Goal: Task Accomplishment & Management: Complete application form

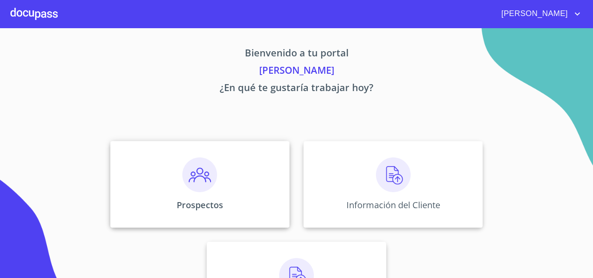
click at [207, 202] on p "Prospectos" at bounding box center [200, 205] width 46 height 12
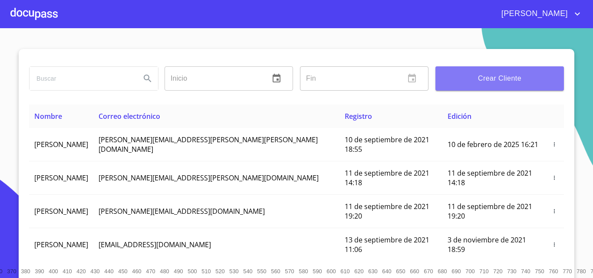
click at [510, 77] on span "Crear Cliente" at bounding box center [499, 79] width 115 height 12
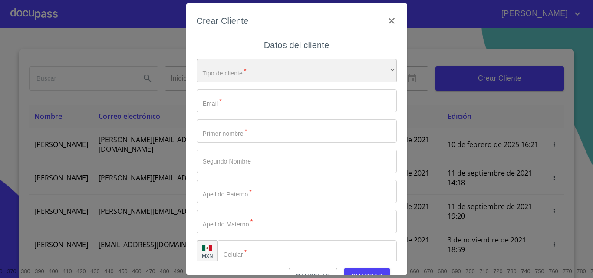
click at [304, 74] on div "​" at bounding box center [297, 70] width 200 height 23
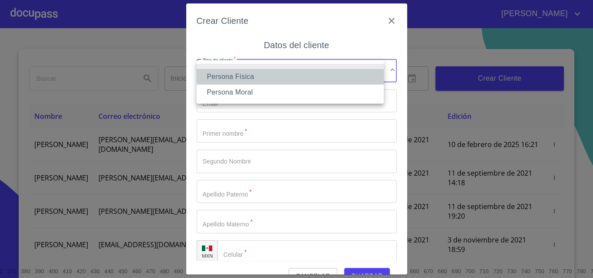
click at [304, 74] on li "Persona Física" at bounding box center [290, 77] width 187 height 16
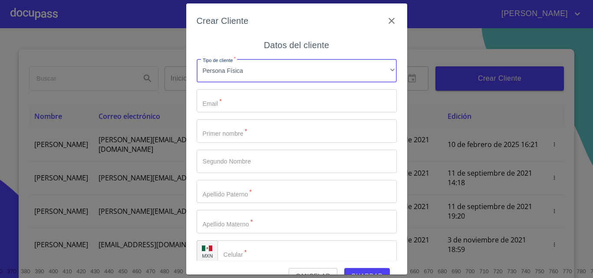
click at [293, 100] on input "Tipo de cliente   *" at bounding box center [297, 100] width 200 height 23
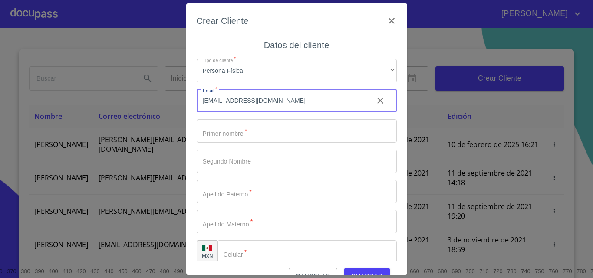
type input "delgadolilia439@gmail.com"
click at [275, 134] on input "Tipo de cliente   *" at bounding box center [297, 130] width 200 height 23
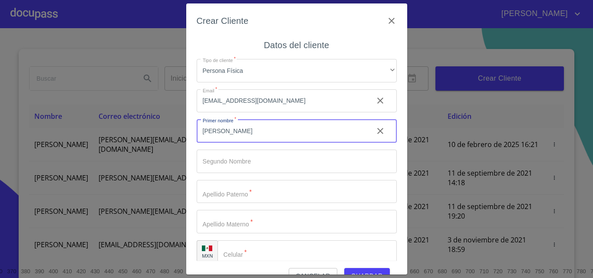
type input "[PERSON_NAME]"
click at [271, 192] on input "Tipo de cliente   *" at bounding box center [297, 191] width 200 height 23
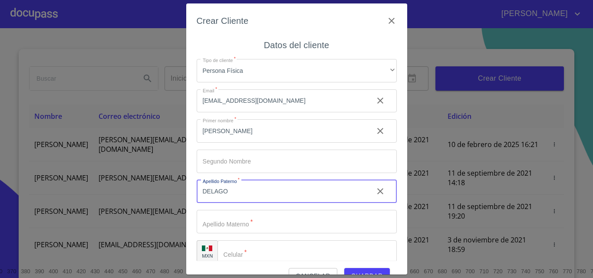
type input "DELAGO"
click at [274, 224] on input "Tipo de cliente   *" at bounding box center [297, 221] width 200 height 23
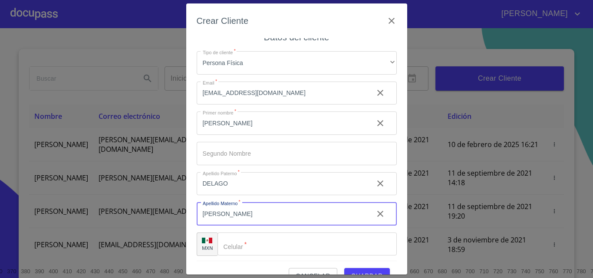
scroll to position [10, 0]
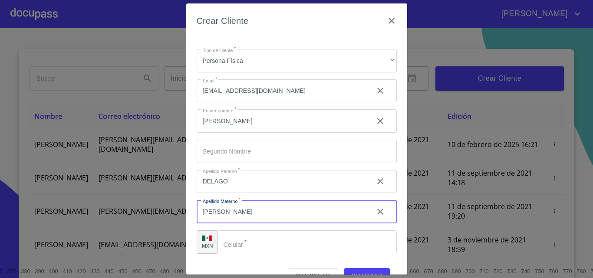
type input "[PERSON_NAME]"
click at [269, 240] on input "Tipo de cliente   *" at bounding box center [307, 242] width 179 height 23
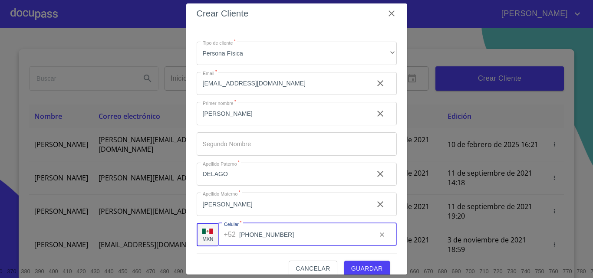
scroll to position [20, 0]
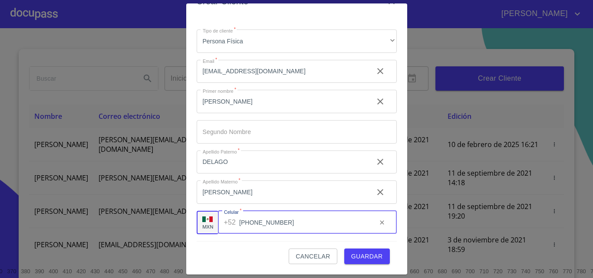
type input "[PHONE_NUMBER]"
click at [370, 257] on span "Guardar" at bounding box center [367, 256] width 32 height 11
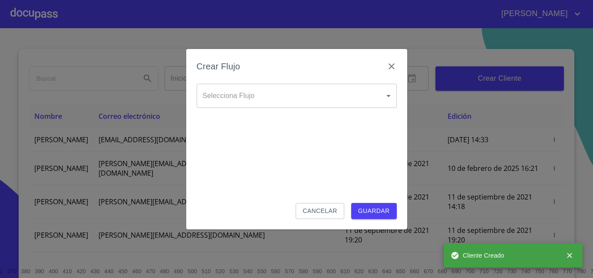
click at [261, 97] on body "NUBIA KARINA Inicio ​ Fin ​ Crear Cliente Nombre Correo electrónico Registro Ed…" at bounding box center [296, 139] width 593 height 278
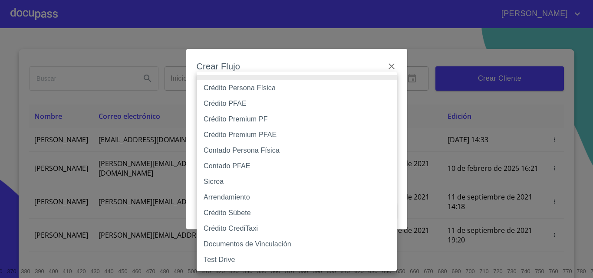
click at [263, 89] on li "Crédito Persona Física" at bounding box center [297, 88] width 200 height 16
type input "6009fb3c7d1714eb8809aa97"
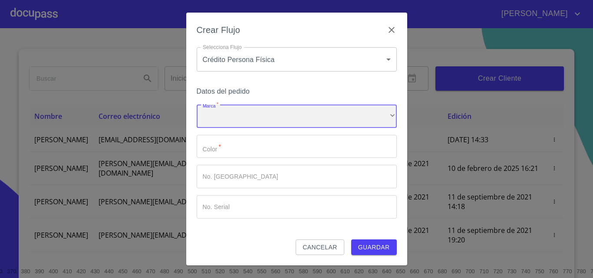
click at [263, 113] on div "​" at bounding box center [297, 116] width 200 height 23
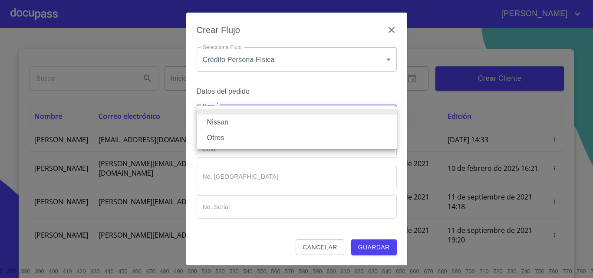
click at [262, 120] on li "Nissan" at bounding box center [297, 123] width 200 height 16
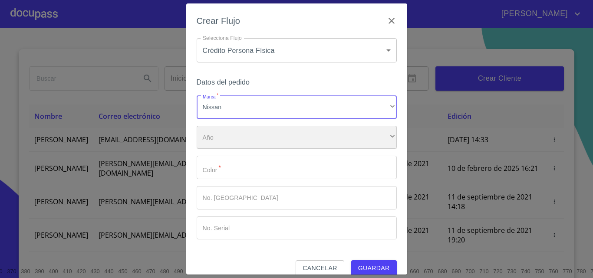
click at [263, 134] on div "​" at bounding box center [297, 137] width 200 height 23
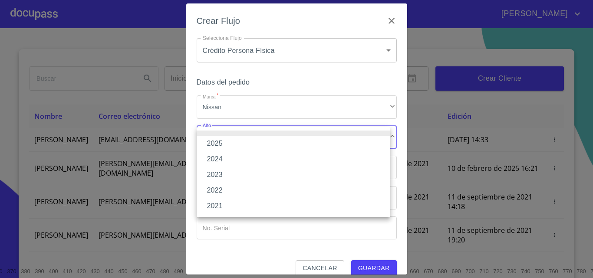
click at [262, 141] on li "2025" at bounding box center [294, 144] width 194 height 16
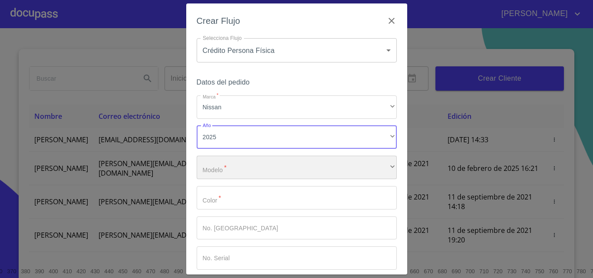
click at [260, 167] on div "​" at bounding box center [297, 167] width 200 height 23
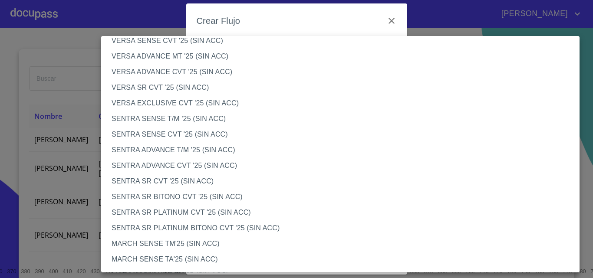
scroll to position [434, 0]
click at [187, 168] on li "SENTRA ADVANCE CVT '25 (SIN ACC)" at bounding box center [343, 166] width 485 height 16
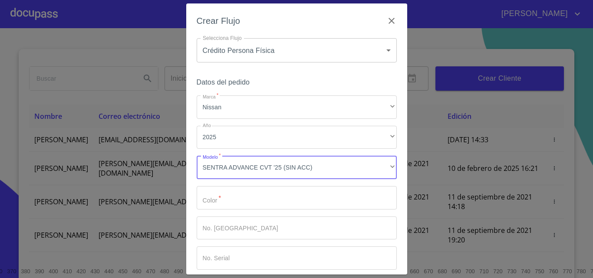
click at [259, 201] on input "Marca   *" at bounding box center [297, 197] width 200 height 23
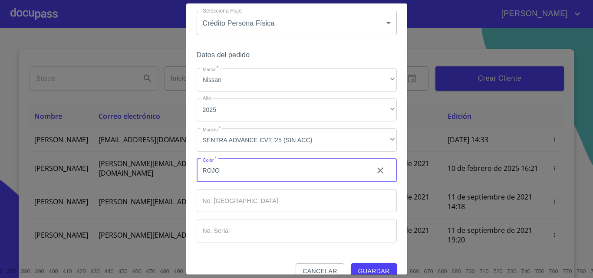
scroll to position [42, 0]
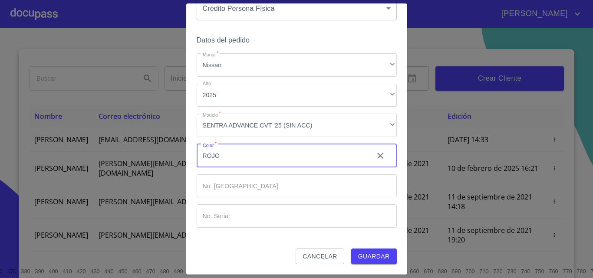
type input "ROJO"
click at [376, 255] on span "Guardar" at bounding box center [374, 256] width 32 height 11
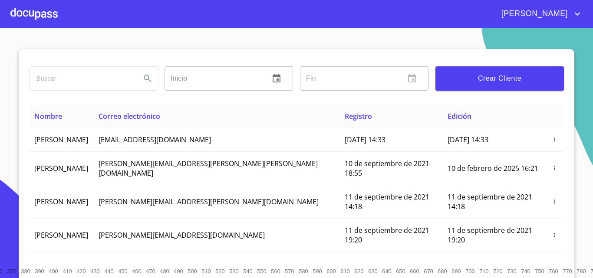
click at [36, 17] on div at bounding box center [33, 14] width 47 height 28
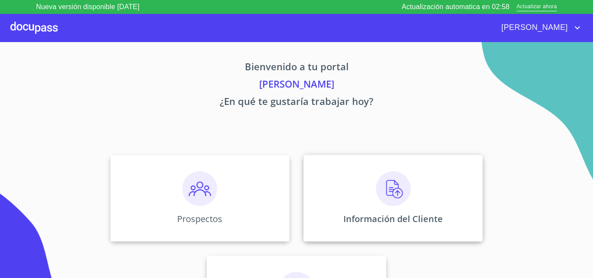
click at [392, 194] on img at bounding box center [393, 189] width 35 height 35
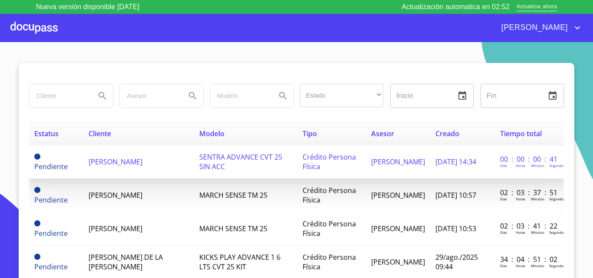
click at [99, 165] on span "[PERSON_NAME]" at bounding box center [116, 162] width 54 height 10
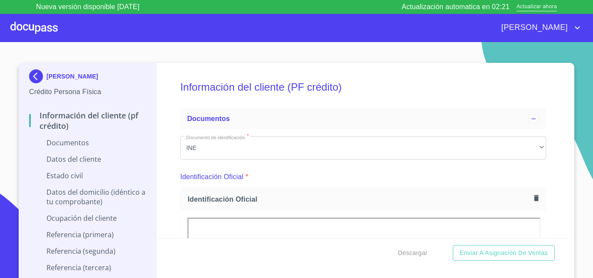
click at [548, 175] on div "Información del cliente (PF crédito) Documentos Documento de identificación.   …" at bounding box center [364, 150] width 414 height 175
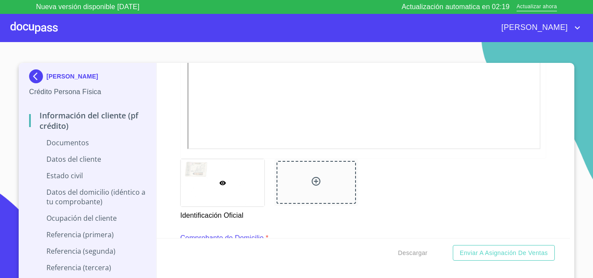
scroll to position [304, 0]
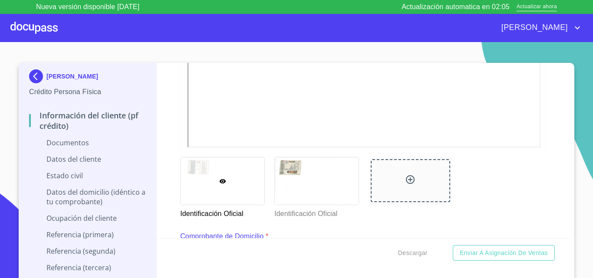
click at [550, 200] on div "Información del cliente (PF crédito) Documentos Documento de identificación.   …" at bounding box center [364, 150] width 414 height 175
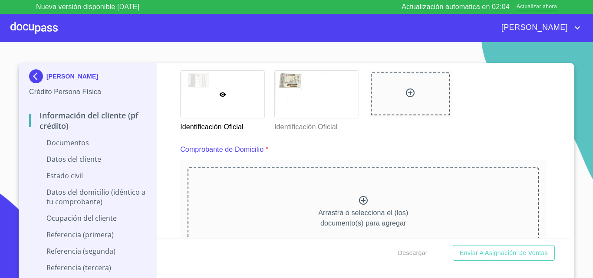
scroll to position [434, 0]
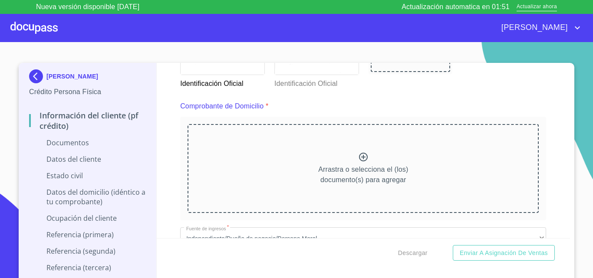
click at [35, 30] on div at bounding box center [33, 28] width 47 height 28
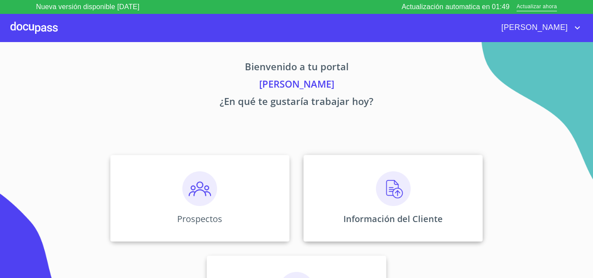
click at [386, 201] on img at bounding box center [393, 189] width 35 height 35
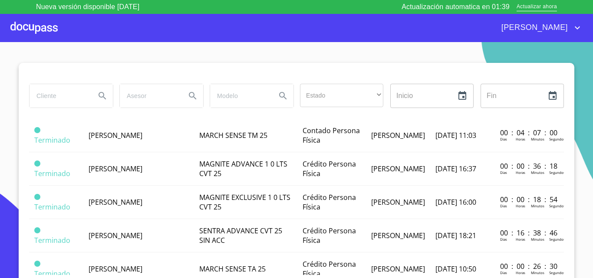
scroll to position [347, 0]
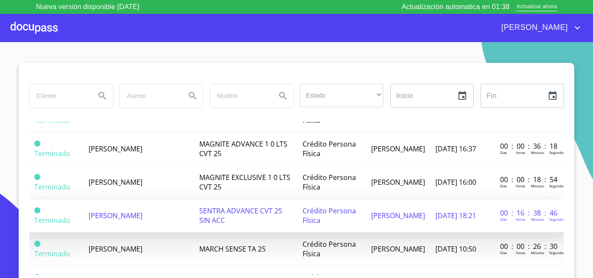
click at [129, 221] on td "[PERSON_NAME] [PERSON_NAME]" at bounding box center [138, 215] width 111 height 33
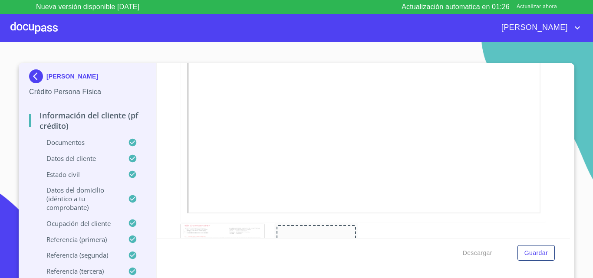
scroll to position [1303, 0]
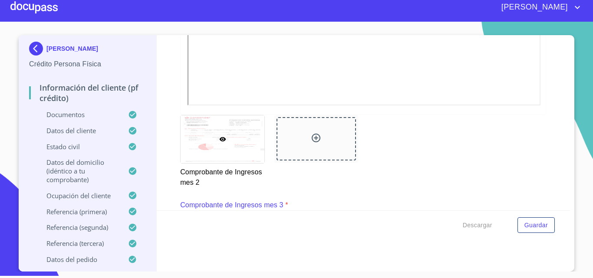
scroll to position [1128, 0]
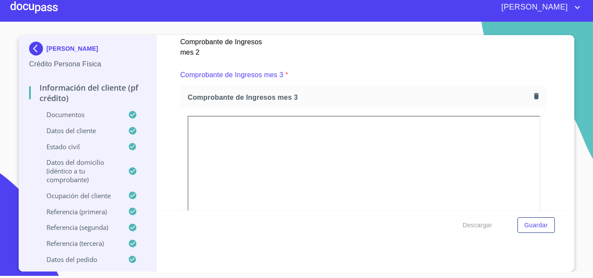
click at [37, 8] on div at bounding box center [33, 7] width 47 height 28
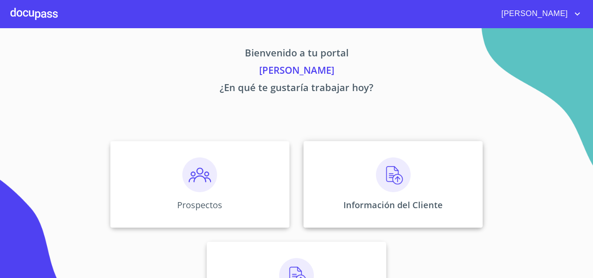
click at [409, 178] on div "Información del Cliente" at bounding box center [393, 184] width 179 height 87
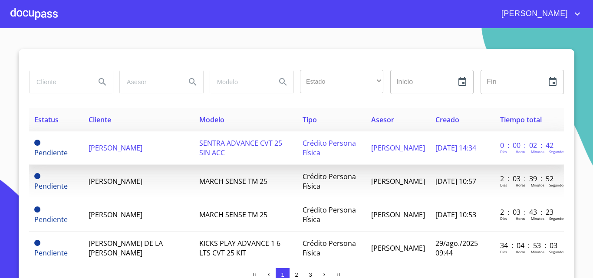
click at [89, 147] on span "[PERSON_NAME]" at bounding box center [116, 148] width 54 height 10
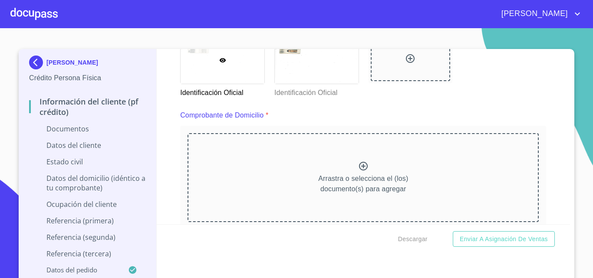
scroll to position [391, 0]
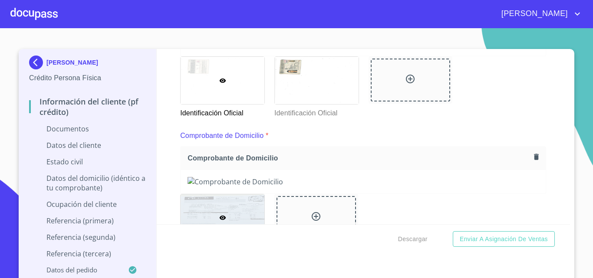
click at [548, 190] on div "Información del cliente (PF crédito) Documentos Documento de identificación.   …" at bounding box center [364, 136] width 414 height 175
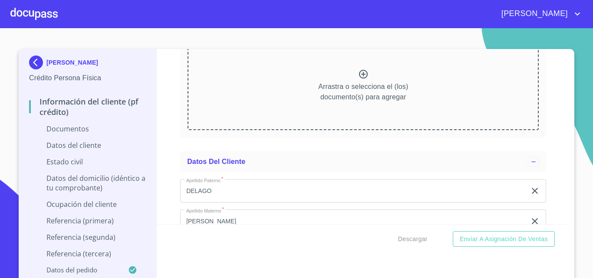
scroll to position [1216, 0]
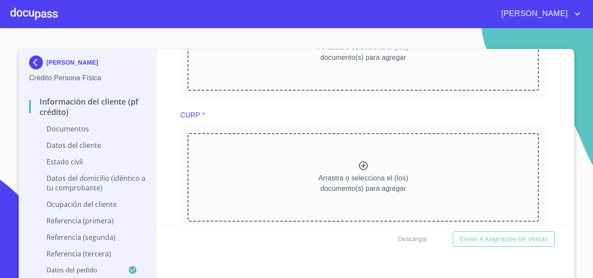
click at [551, 178] on div "Información del cliente (PF crédito) Documentos Documento de identificación.   …" at bounding box center [364, 136] width 414 height 175
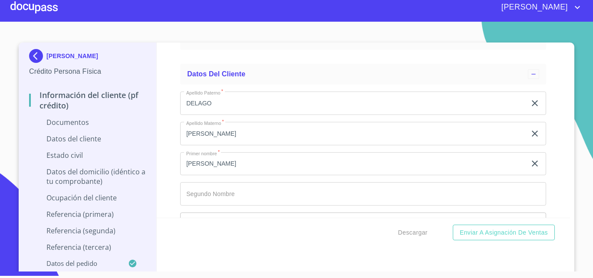
scroll to position [0, 0]
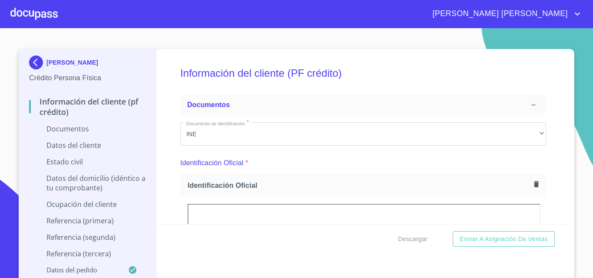
click at [553, 127] on div "Información del cliente (PF crédito) Documentos Documento de identificación.   …" at bounding box center [364, 136] width 414 height 175
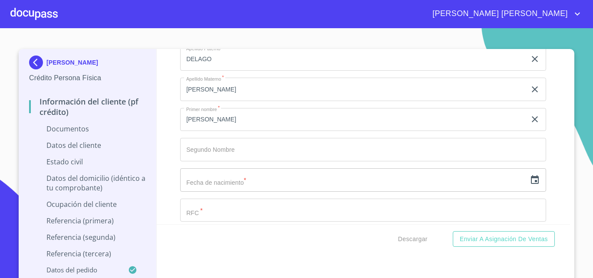
scroll to position [1607, 0]
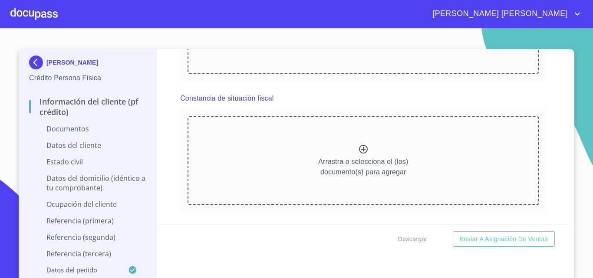
click at [546, 162] on div "Información del cliente (PF crédito) Documentos Documento de identificación.   …" at bounding box center [364, 136] width 414 height 175
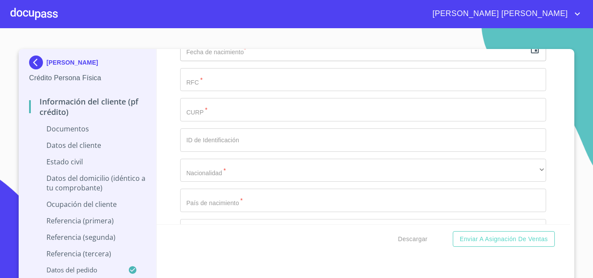
scroll to position [1954, 0]
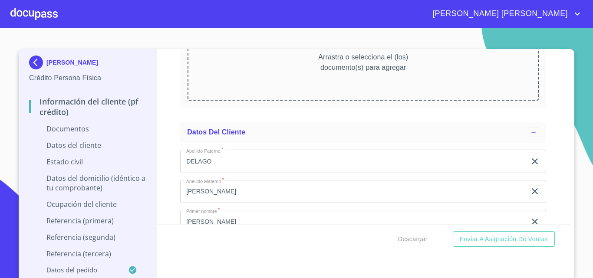
click at [547, 179] on div "Información del cliente (PF crédito) Documentos Documento de identificación.   …" at bounding box center [364, 136] width 414 height 175
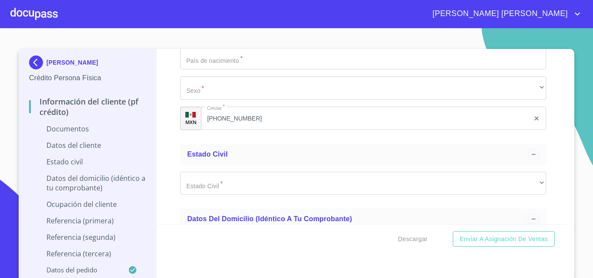
scroll to position [2345, 0]
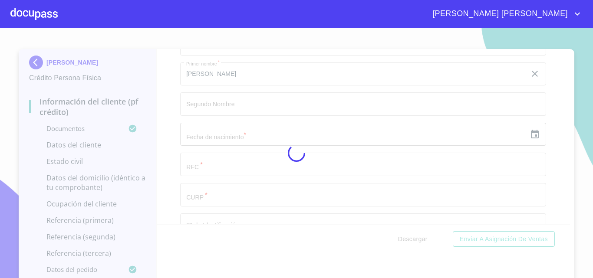
click at [548, 178] on div at bounding box center [296, 153] width 593 height 250
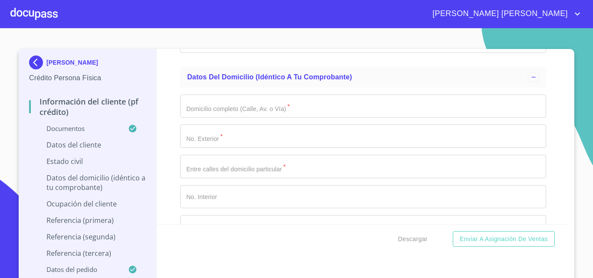
scroll to position [2736, 0]
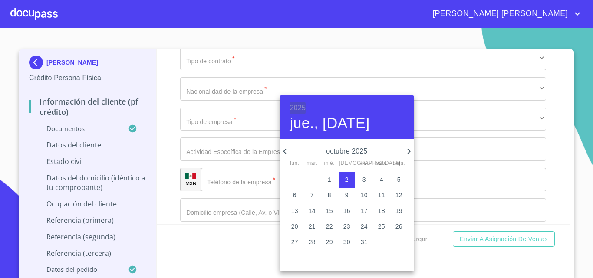
click at [303, 109] on h6 "2025" at bounding box center [298, 108] width 16 height 12
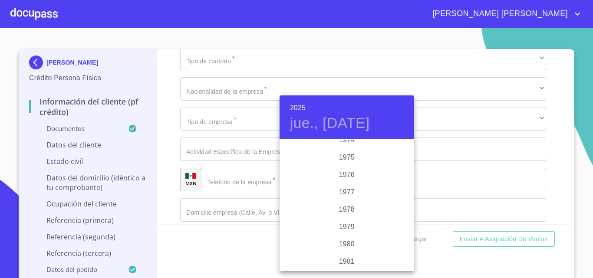
scroll to position [816, 0]
click at [346, 163] on div "1973" at bounding box center [347, 166] width 135 height 17
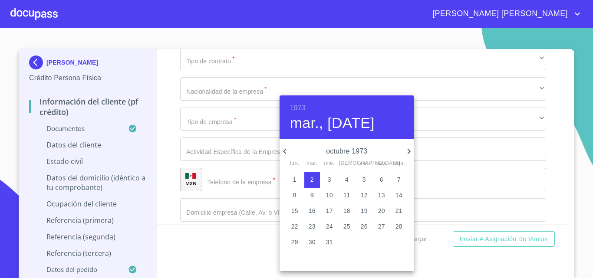
click at [283, 149] on icon "button" at bounding box center [285, 151] width 10 height 10
click at [381, 242] on p "29" at bounding box center [381, 242] width 7 height 9
type input "29 de sep. de 1973"
click at [255, 158] on div at bounding box center [296, 139] width 593 height 278
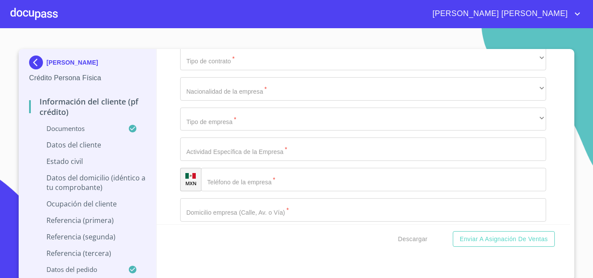
type input "DEPL730929V7"
type input "DEPL730929MJCLRL09"
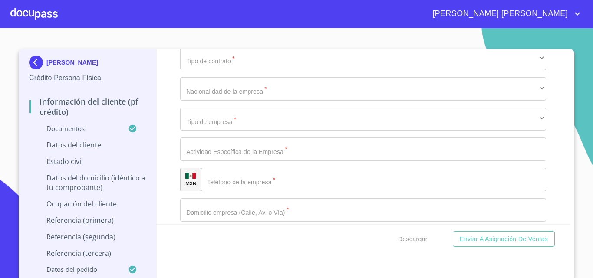
scroll to position [3344, 0]
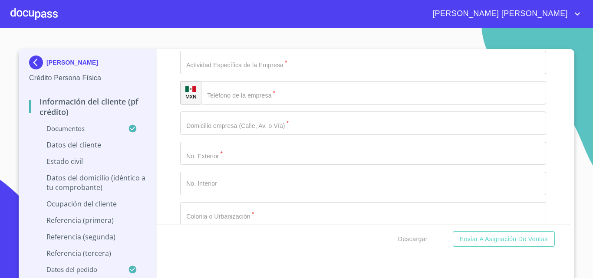
type input "1725913303"
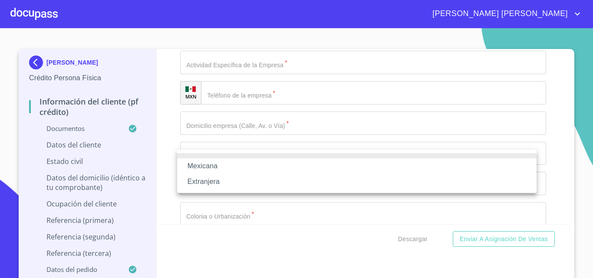
click at [221, 168] on li "Mexicana" at bounding box center [357, 167] width 360 height 16
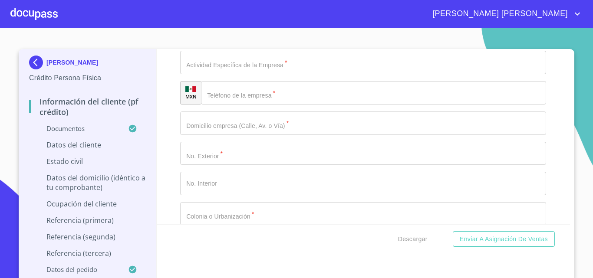
type input "[GEOGRAPHIC_DATA]"
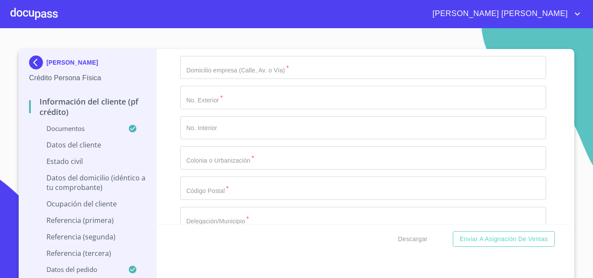
scroll to position [3431, 0]
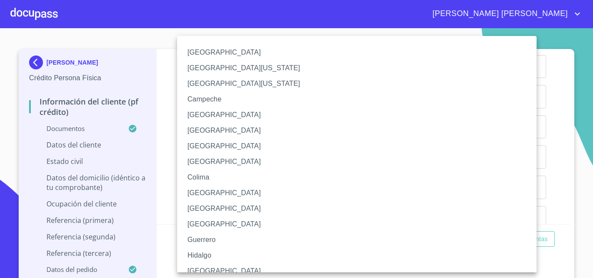
click at [216, 267] on li "[GEOGRAPHIC_DATA]" at bounding box center [360, 272] width 366 height 16
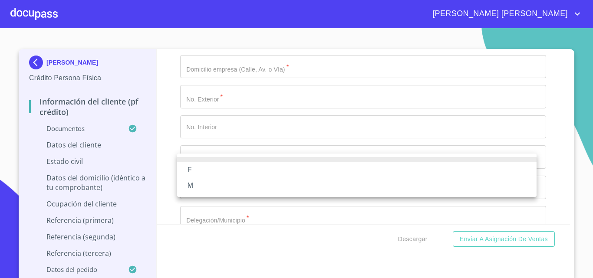
click at [211, 170] on li "F" at bounding box center [357, 170] width 360 height 16
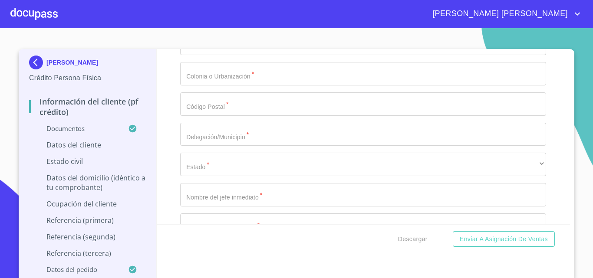
scroll to position [3517, 0]
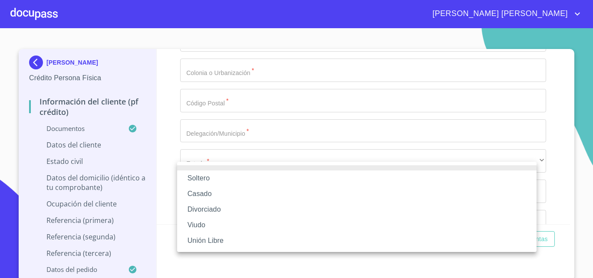
click at [224, 196] on li "Casado" at bounding box center [357, 194] width 360 height 16
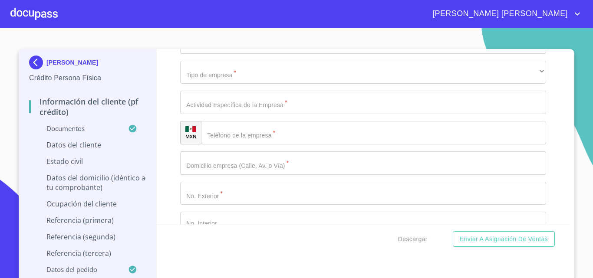
scroll to position [3561, 0]
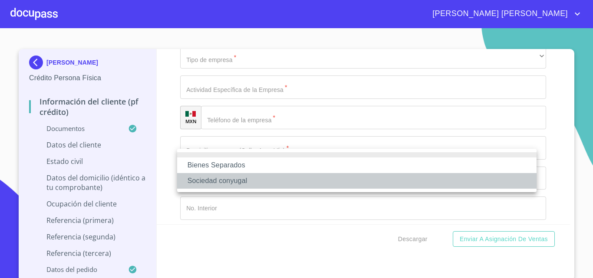
click at [218, 180] on li "Sociedad conyugal" at bounding box center [357, 181] width 360 height 16
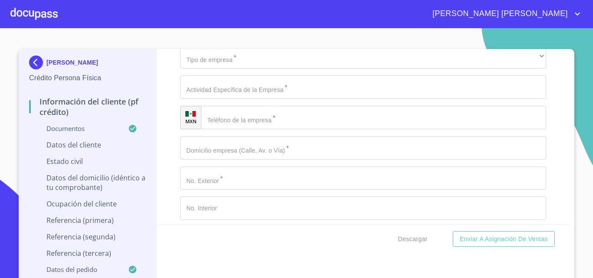
type input "[PERSON_NAME]"
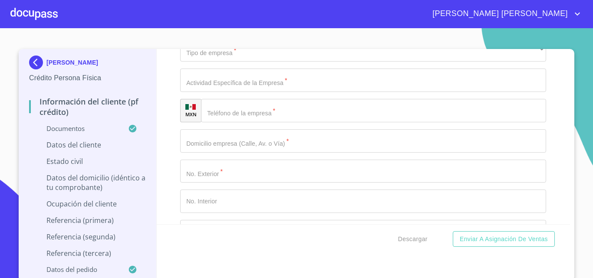
type input "[PERSON_NAME]"
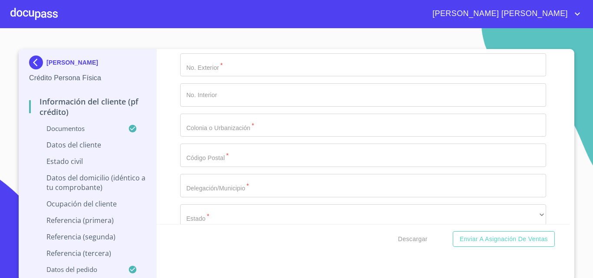
type input "[PERSON_NAME]"
type input "MENDOZA"
type input "2"
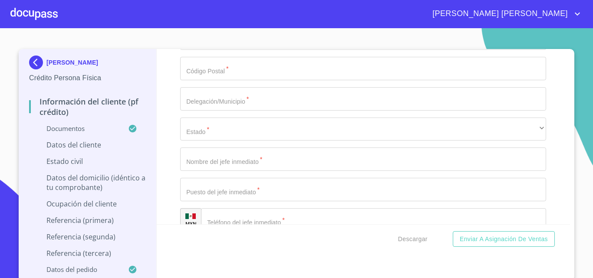
scroll to position [3804, 0]
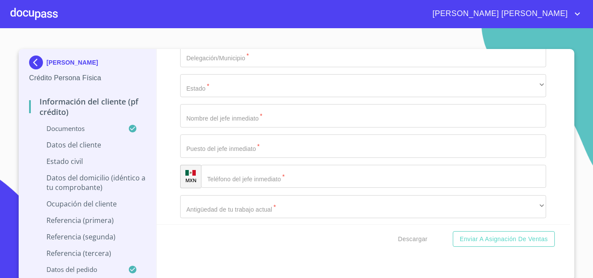
type input "2"
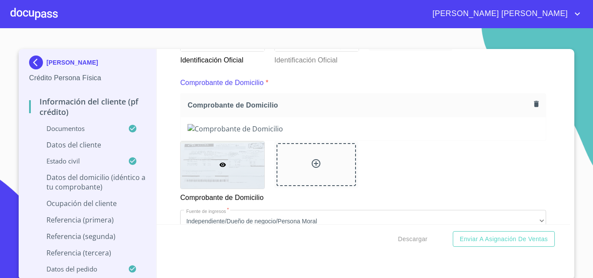
scroll to position [417, 0]
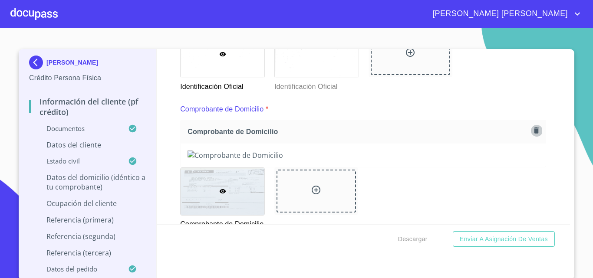
click at [534, 132] on icon "button" at bounding box center [536, 131] width 5 height 6
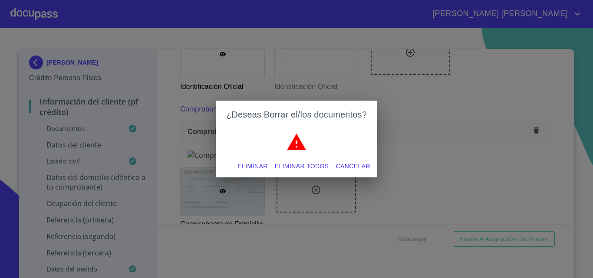
click at [253, 163] on span "Eliminar" at bounding box center [253, 166] width 30 height 11
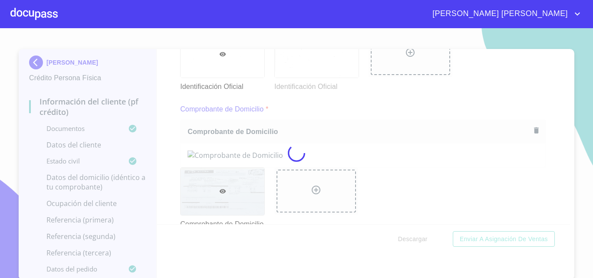
click at [550, 187] on div at bounding box center [296, 153] width 593 height 250
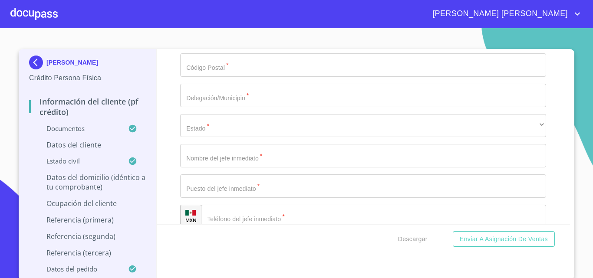
scroll to position [3761, 0]
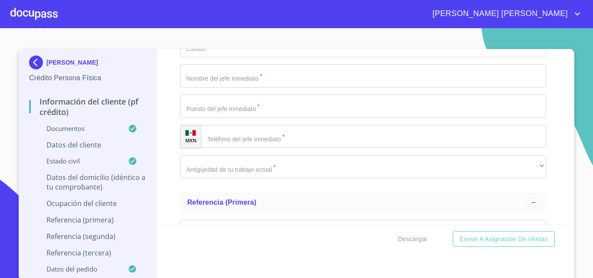
scroll to position [3848, 0]
type input "[PERSON_NAME]"
type input "2159"
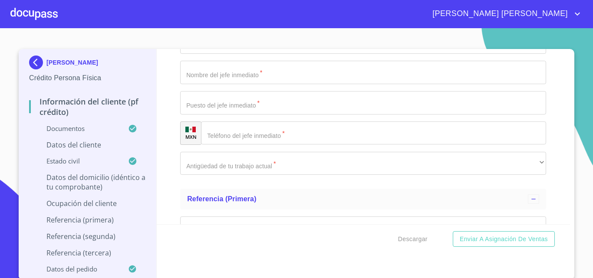
drag, startPoint x: 548, startPoint y: 92, endPoint x: 481, endPoint y: 122, distance: 73.1
click at [548, 92] on div "Información del cliente (PF crédito) Documentos Documento de identificación.   …" at bounding box center [364, 136] width 414 height 175
type input "C"
type input "COLOMITOS Y PRIVADA [PERSON_NAME]"
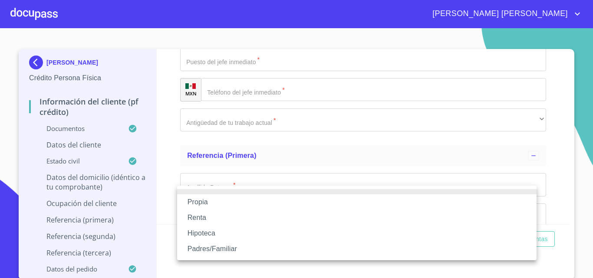
click at [226, 201] on li "Propia" at bounding box center [357, 203] width 360 height 16
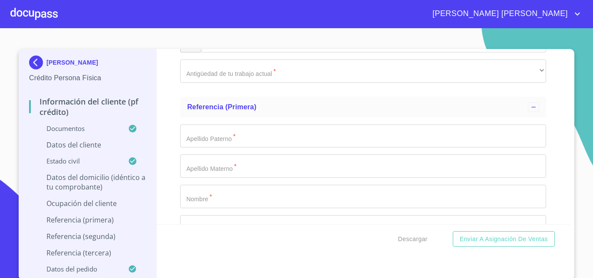
scroll to position [3978, 0]
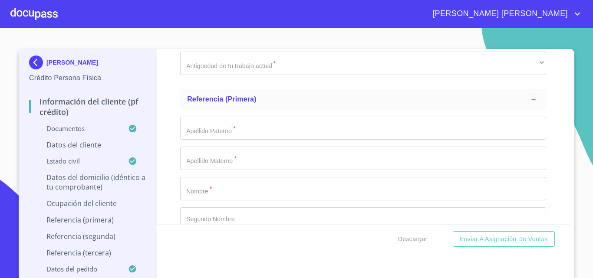
type input "$6,000,000"
type input "JARDINES DE ATEMAJAC"
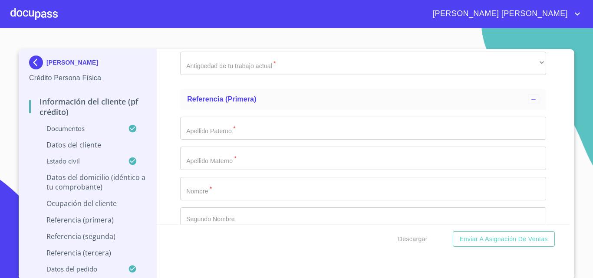
type input "[GEOGRAPHIC_DATA]"
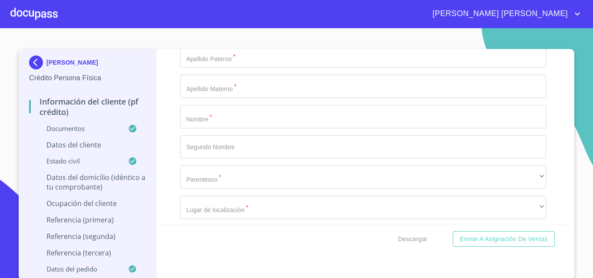
scroll to position [4065, 0]
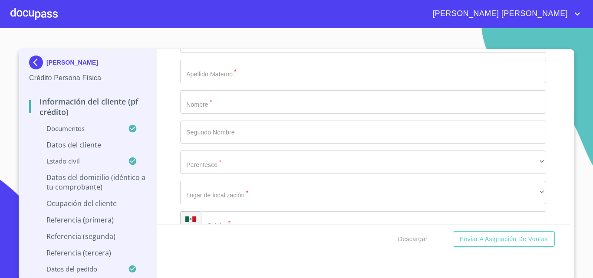
type input "[GEOGRAPHIC_DATA]"
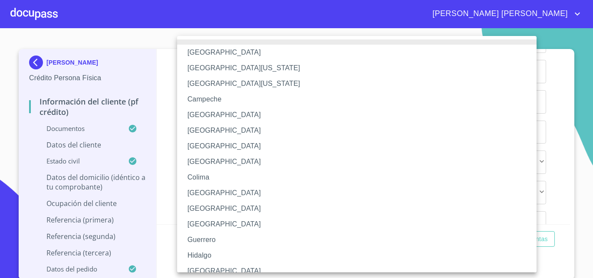
click at [209, 267] on li "[GEOGRAPHIC_DATA]" at bounding box center [360, 272] width 366 height 16
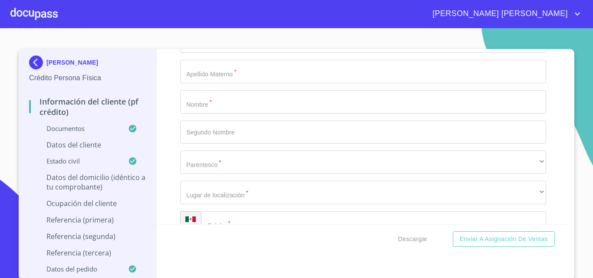
scroll to position [4108, 0]
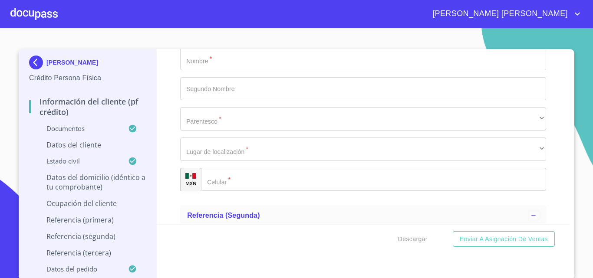
type input "44226"
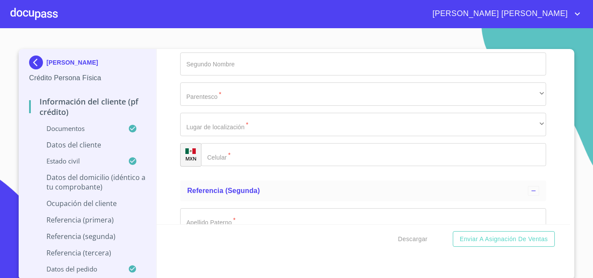
scroll to position [4152, 0]
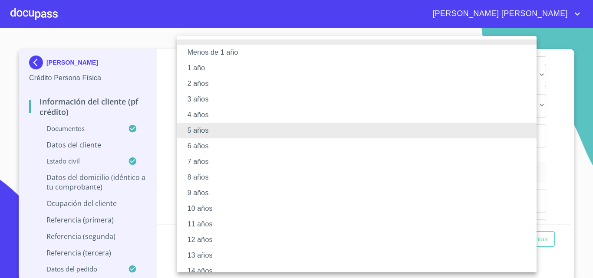
scroll to position [104, 0]
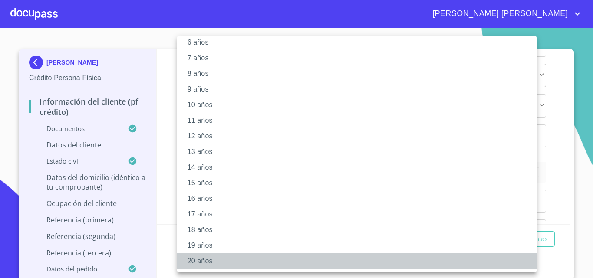
click at [198, 263] on li "20 años" at bounding box center [360, 262] width 366 height 16
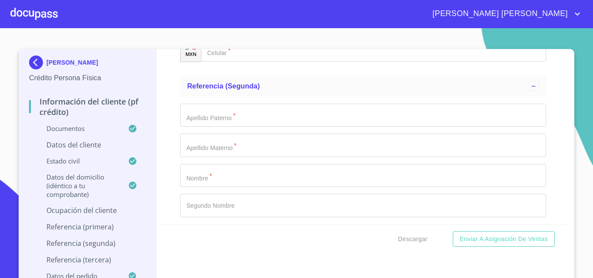
scroll to position [4239, 0]
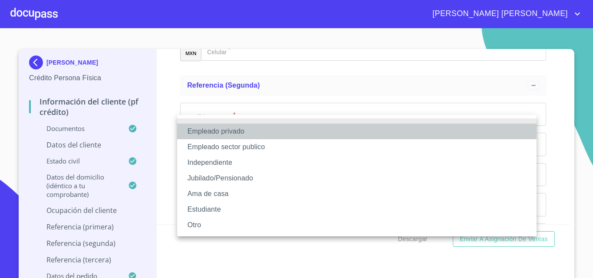
click at [241, 130] on li "Empleado privado" at bounding box center [357, 132] width 360 height 16
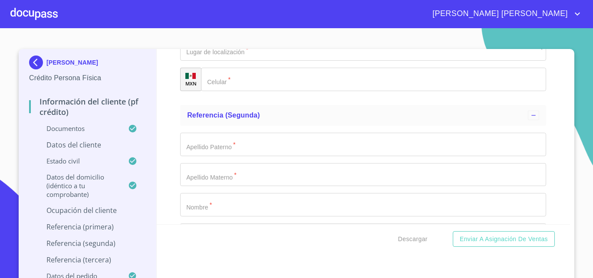
type input "NOVEDADES LILI"
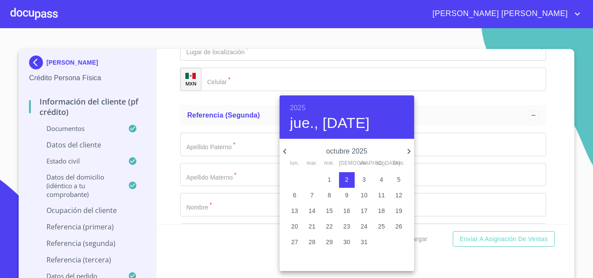
click at [294, 103] on h6 "2025" at bounding box center [298, 108] width 16 height 12
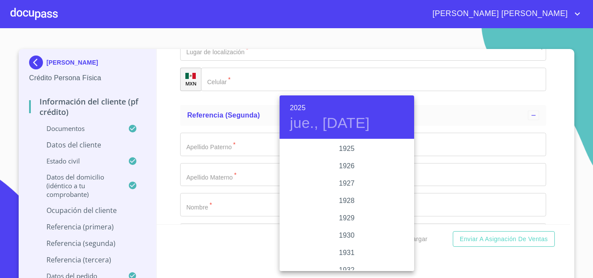
scroll to position [1685, 0]
click at [301, 108] on h6 "2025" at bounding box center [298, 108] width 16 height 12
click at [345, 174] on div "1986" at bounding box center [347, 174] width 135 height 17
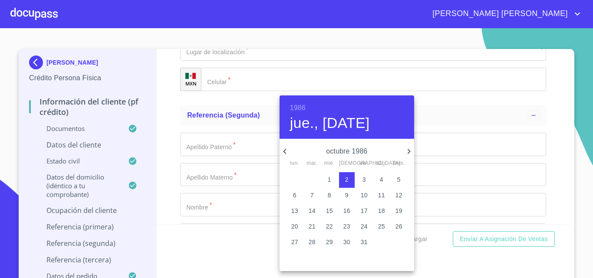
click at [285, 152] on icon "button" at bounding box center [284, 151] width 3 height 5
click at [347, 209] on p "14" at bounding box center [346, 211] width 7 height 9
type input "14 de ago. de 1986"
click at [215, 202] on div at bounding box center [296, 139] width 593 height 278
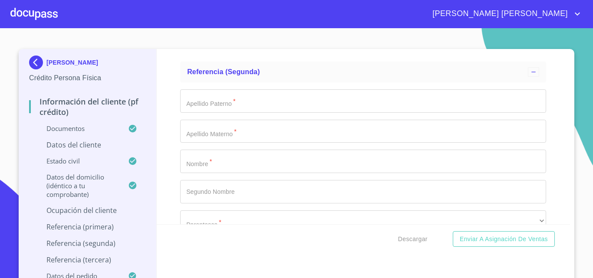
scroll to position [4326, 0]
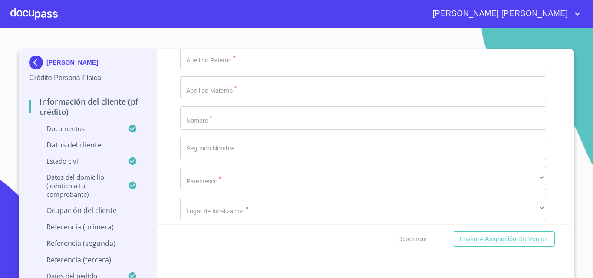
type input "COMERCIANTE"
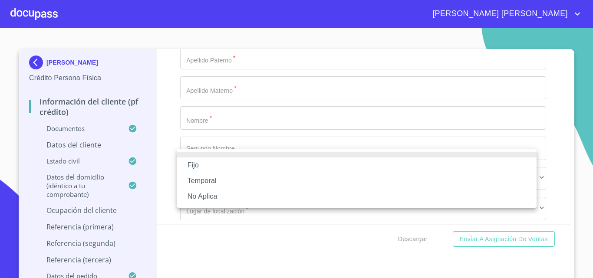
click at [210, 198] on li "No Aplica" at bounding box center [357, 197] width 360 height 16
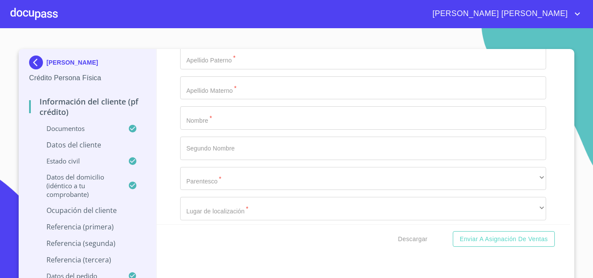
type input "120000"
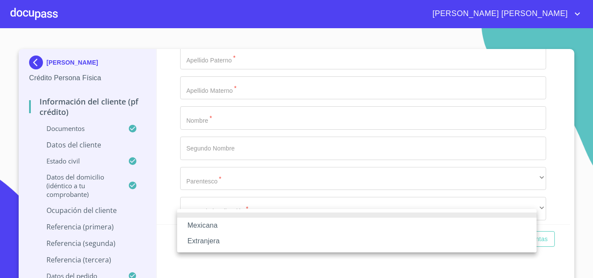
click at [214, 226] on li "Mexicana" at bounding box center [357, 226] width 360 height 16
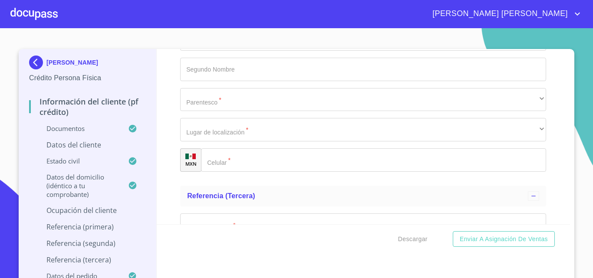
scroll to position [4420, 0]
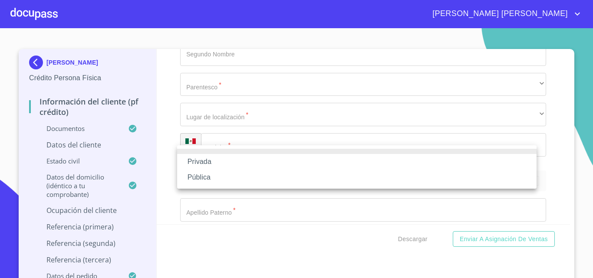
click at [196, 161] on li "Privada" at bounding box center [357, 162] width 360 height 16
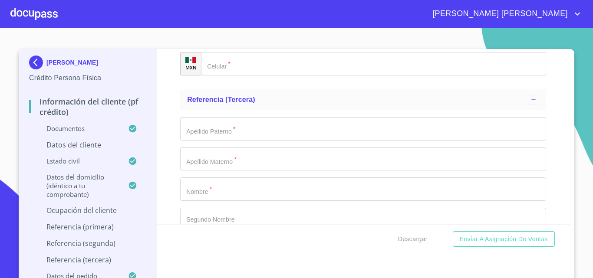
scroll to position [4507, 0]
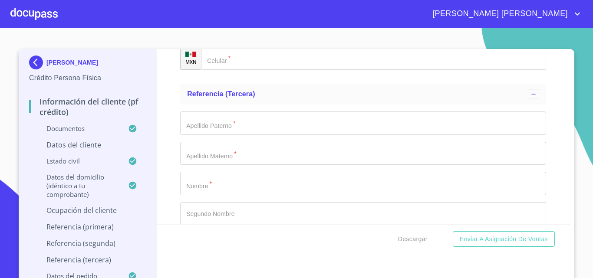
type input "VENTA DE PRODUCTOS Y ROPA"
type input "[PHONE_NUMBER]"
type input "[PERSON_NAME] PADI"
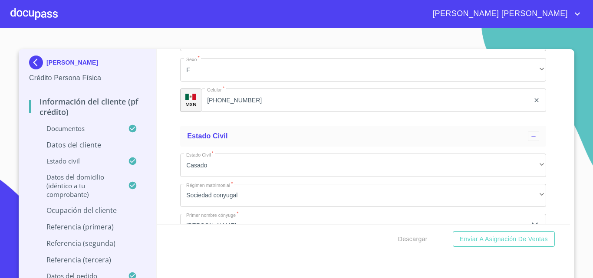
scroll to position [2686, 0]
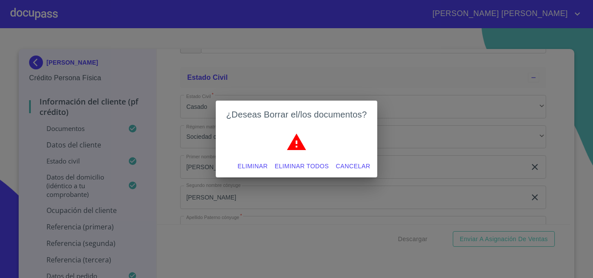
click at [263, 165] on span "Eliminar" at bounding box center [253, 166] width 30 height 11
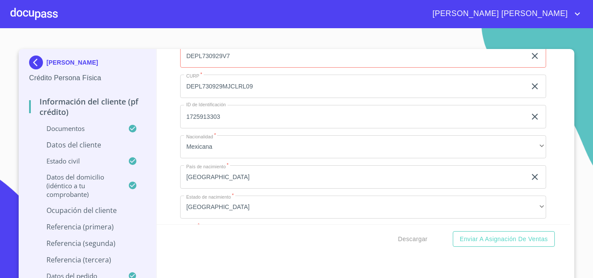
click at [545, 144] on div "Información del cliente (PF crédito) Documentos Documento de identificación.   …" at bounding box center [364, 136] width 414 height 175
click at [542, 162] on div "Información del cliente (PF crédito) Documentos Documento de identificación.   …" at bounding box center [364, 136] width 414 height 175
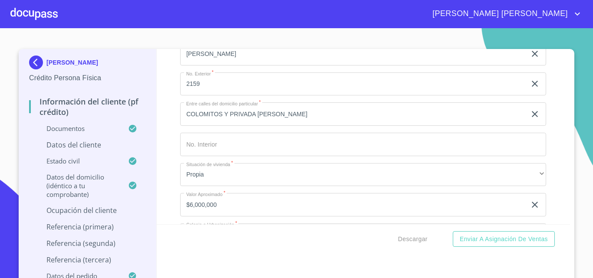
scroll to position [3163, 0]
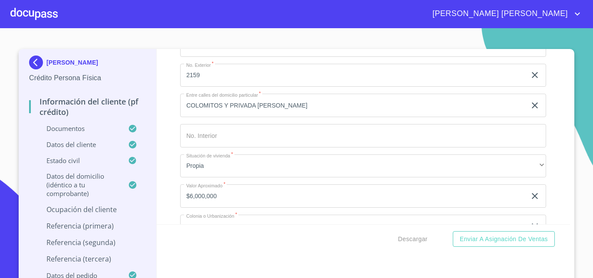
type input "DEPL7309293V7"
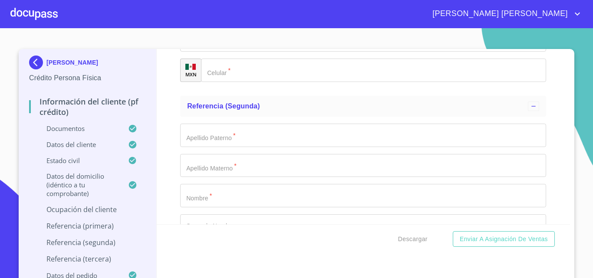
scroll to position [4466, 0]
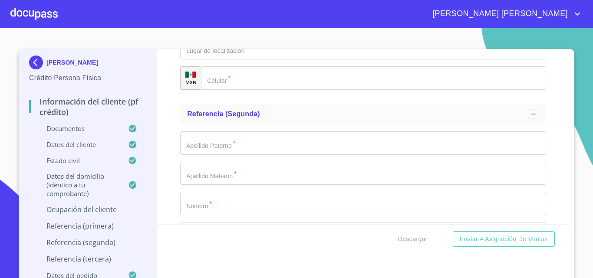
type input "[PERSON_NAME]"
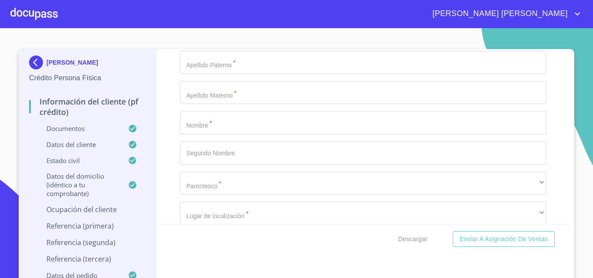
scroll to position [4553, 0]
type input "2159"
type input "JARDINES DE ATEMAJAC"
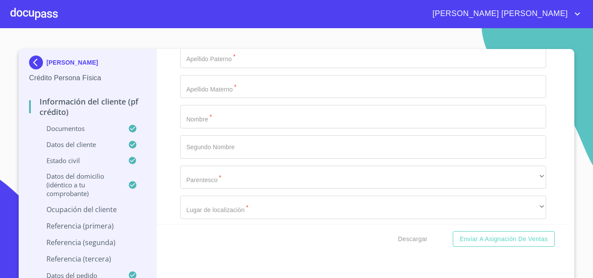
type input "44220"
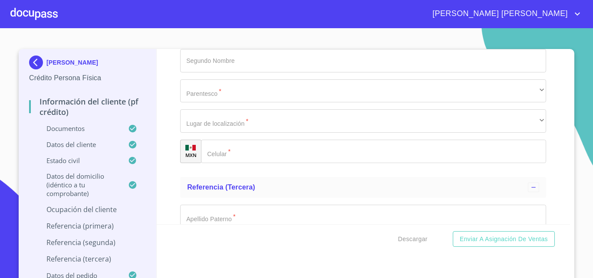
scroll to position [4640, 0]
type input "[GEOGRAPHIC_DATA]"
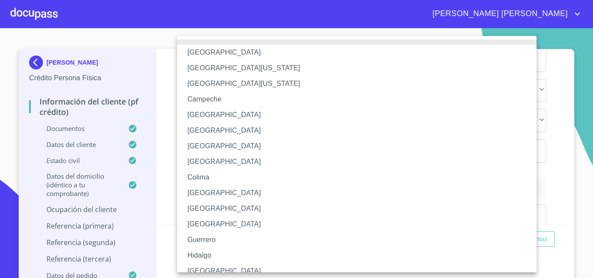
click at [211, 269] on li "[GEOGRAPHIC_DATA]" at bounding box center [360, 272] width 366 height 16
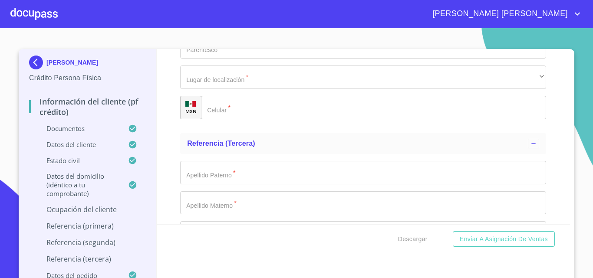
type input "[PERSON_NAME]"
type input "DUEÑO"
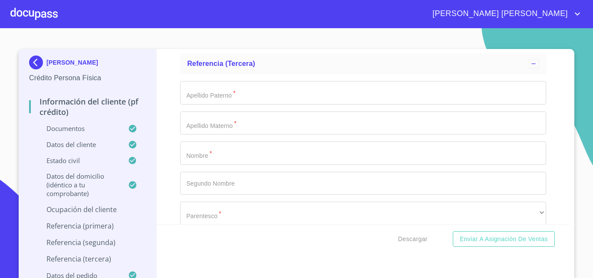
scroll to position [4770, 0]
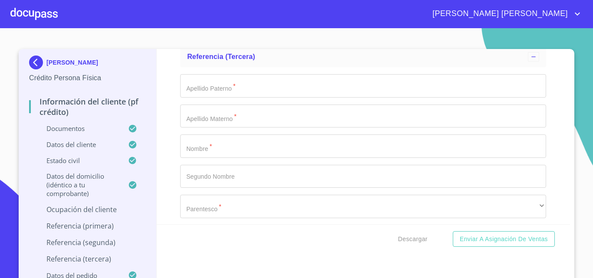
type input "[PHONE_NUMBER]"
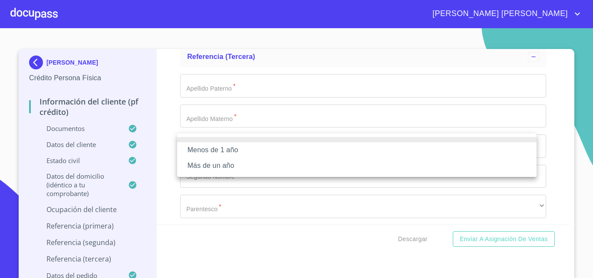
click at [231, 165] on li "Más de un año" at bounding box center [357, 166] width 360 height 16
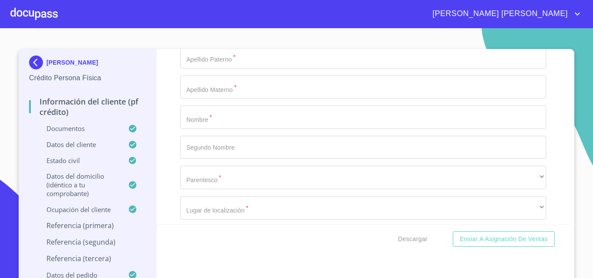
scroll to position [4814, 0]
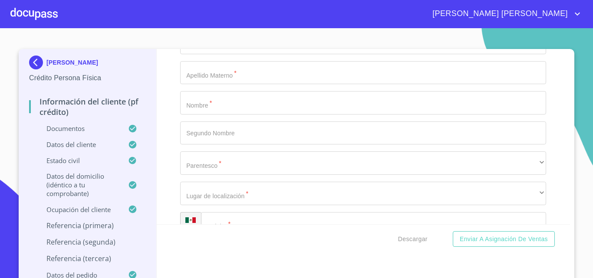
type input "[PERSON_NAME]"
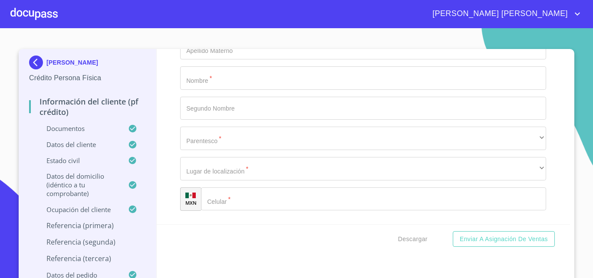
scroll to position [4857, 0]
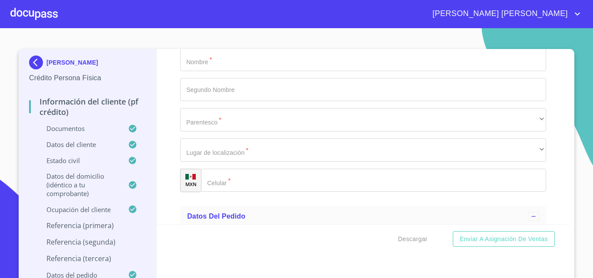
type input "MENDOZA"
type input "[PERSON_NAME]"
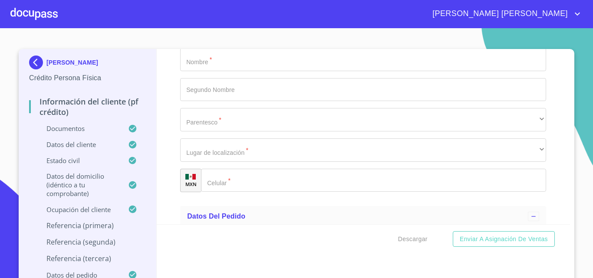
scroll to position [4963, 0]
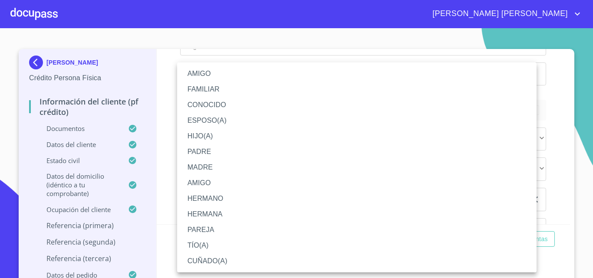
click at [230, 124] on li "ESPOSO(A)" at bounding box center [357, 121] width 360 height 16
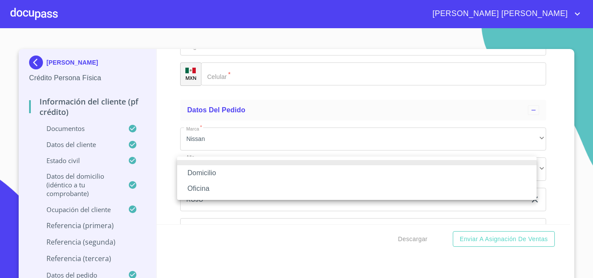
click at [229, 173] on li "Domicilio" at bounding box center [357, 173] width 360 height 16
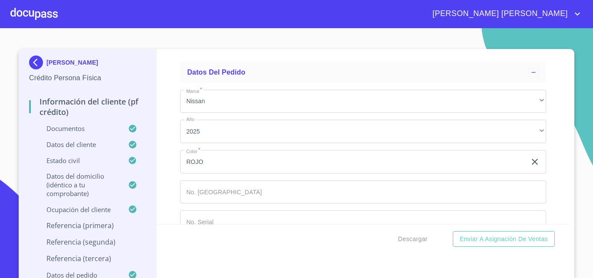
scroll to position [5050, 0]
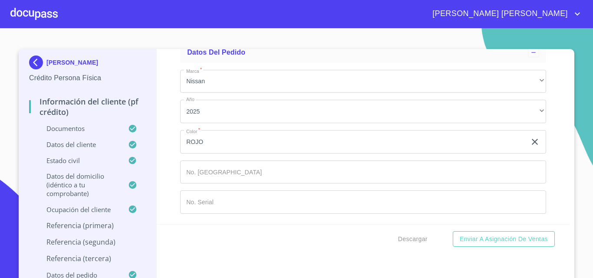
type input "[PHONE_NUMBER]"
click at [40, 16] on div at bounding box center [33, 14] width 47 height 28
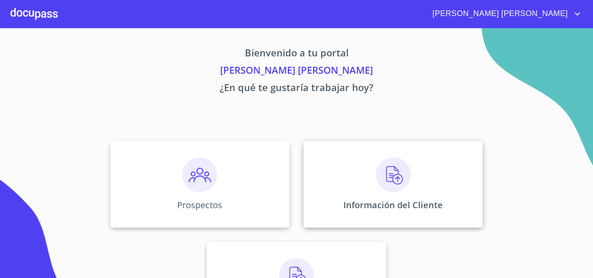
click at [386, 175] on img at bounding box center [393, 175] width 35 height 35
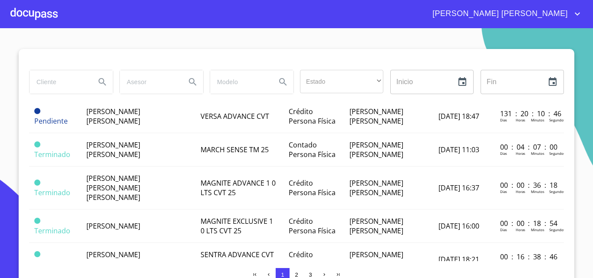
scroll to position [304, 0]
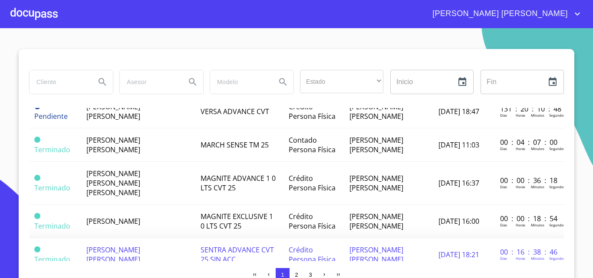
click at [132, 245] on span "[PERSON_NAME] [PERSON_NAME]" at bounding box center [113, 254] width 54 height 19
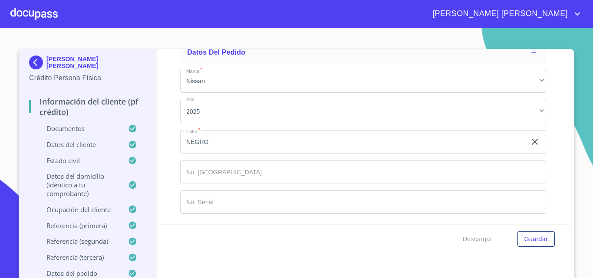
scroll to position [5690, 0]
click at [37, 11] on div at bounding box center [33, 14] width 47 height 28
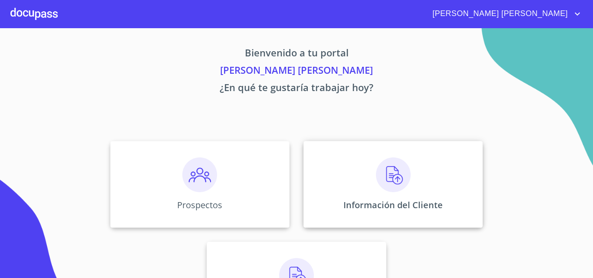
click at [401, 168] on img at bounding box center [393, 175] width 35 height 35
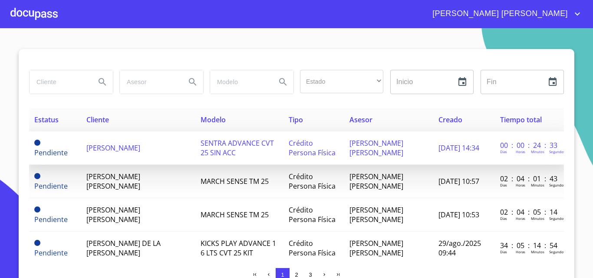
click at [109, 149] on span "[PERSON_NAME]" at bounding box center [113, 148] width 54 height 10
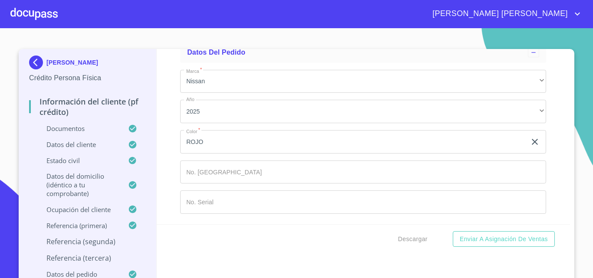
scroll to position [5100, 0]
type input "MENDOZA"
type input "X"
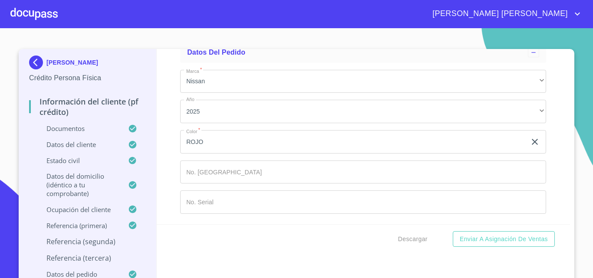
type input "[PERSON_NAME]"
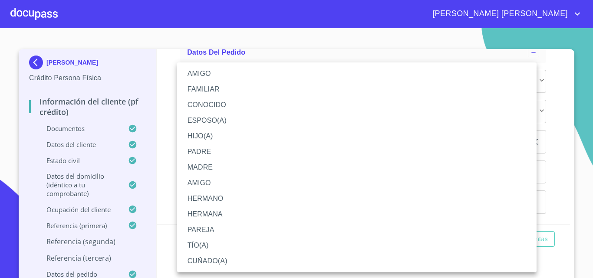
click at [205, 86] on li "FAMILIAR" at bounding box center [357, 90] width 360 height 16
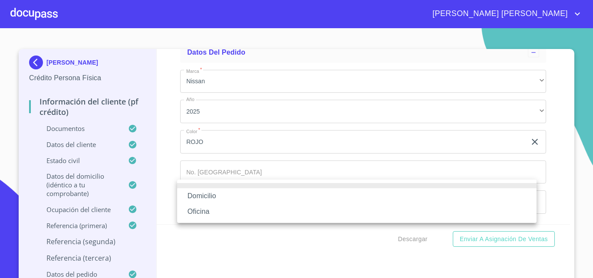
click at [221, 192] on li "Domicilio" at bounding box center [357, 196] width 360 height 16
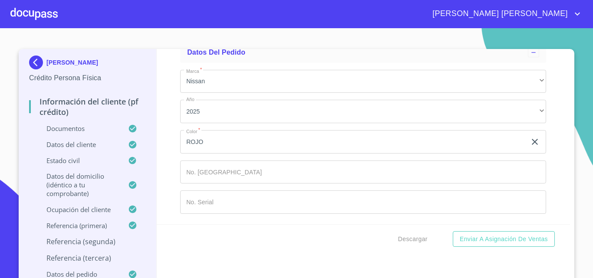
type input "[PHONE_NUMBER]"
type input "[PERSON_NAME]"
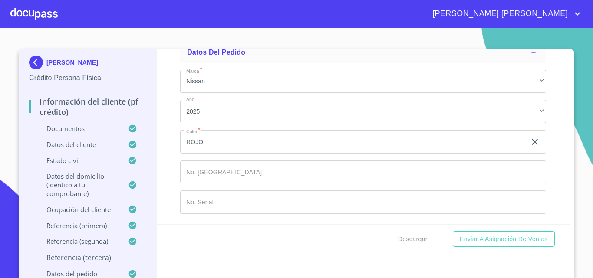
type input "[PERSON_NAME]"
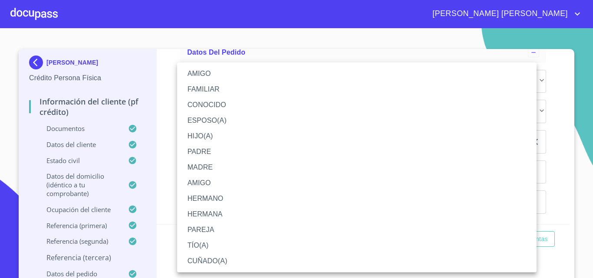
click at [213, 89] on li "FAMILIAR" at bounding box center [357, 90] width 360 height 16
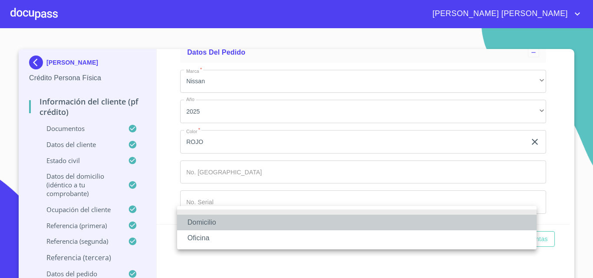
click at [216, 217] on li "Domicilio" at bounding box center [357, 223] width 360 height 16
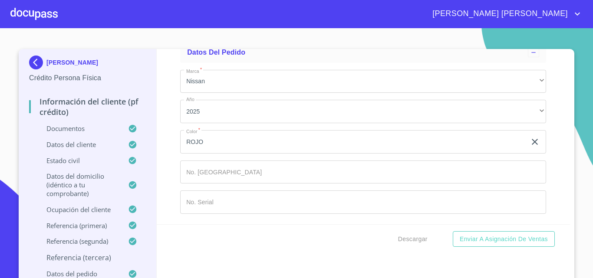
scroll to position [5498, 0]
click at [225, 28] on input "Documento de identificación.   *" at bounding box center [373, 16] width 345 height 23
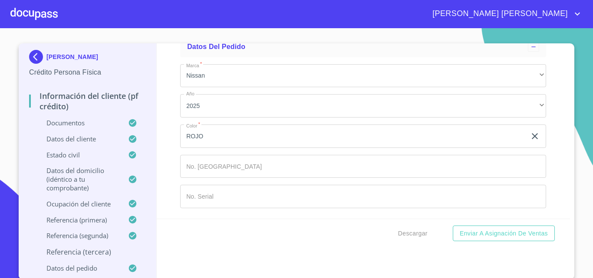
scroll to position [7, 0]
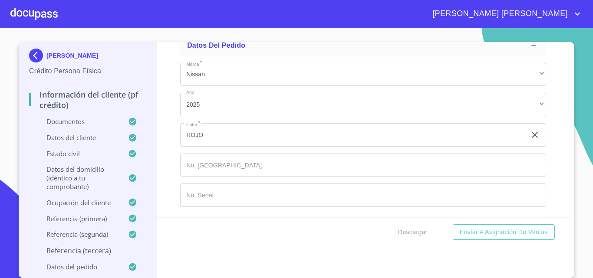
type input "[PHONE_NUMBER]"
click at [170, 203] on div "Información del cliente (PF crédito) Documentos Documento de identificación.   …" at bounding box center [364, 129] width 414 height 175
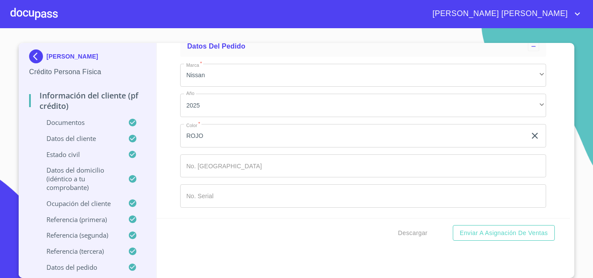
scroll to position [6, 0]
click at [171, 202] on div "Información del cliente (PF crédito) Documentos Documento de identificación.   …" at bounding box center [364, 130] width 414 height 175
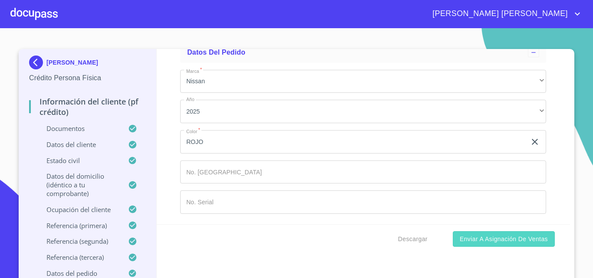
click at [463, 238] on span "Enviar a Asignación de Ventas" at bounding box center [504, 239] width 88 height 11
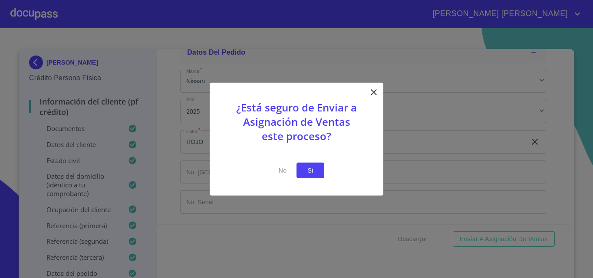
click at [317, 171] on span "Si" at bounding box center [311, 170] width 14 height 11
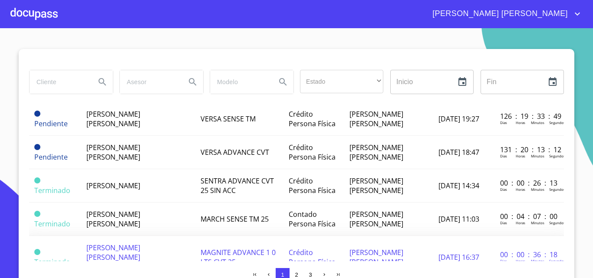
scroll to position [217, 0]
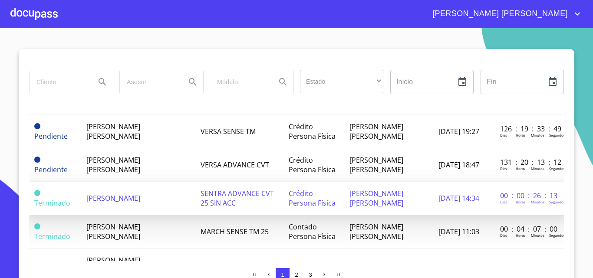
click at [99, 195] on span "[PERSON_NAME]" at bounding box center [113, 199] width 54 height 10
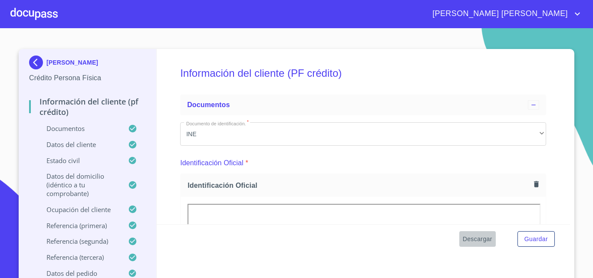
click at [468, 240] on span "Descargar" at bounding box center [478, 239] width 30 height 11
click at [23, 17] on div at bounding box center [33, 14] width 47 height 28
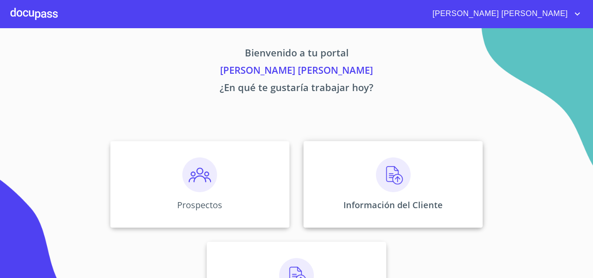
click at [386, 177] on img at bounding box center [393, 175] width 35 height 35
